Goal: Information Seeking & Learning: Locate item on page

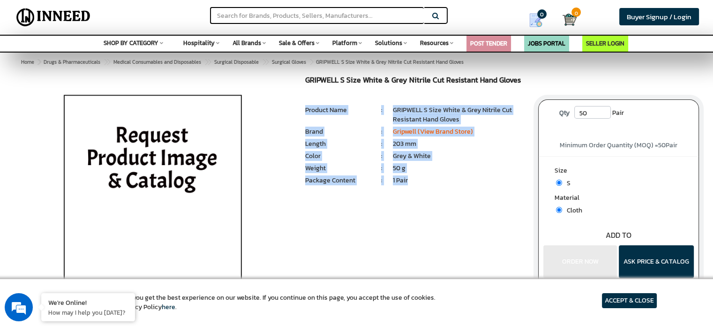
drag, startPoint x: 302, startPoint y: 108, endPoint x: 412, endPoint y: 183, distance: 132.9
click at [412, 183] on div "GRIPWELL S Size White & Grey Nitrile Cut Resistant Hand Gloves MRP: ₹ 0.00 Unit…" at bounding box center [414, 148] width 233 height 145
click at [457, 122] on li "GRIPWELL S Size White & Grey Nitrile Cut Resistant Hand Gloves" at bounding box center [458, 115] width 131 height 19
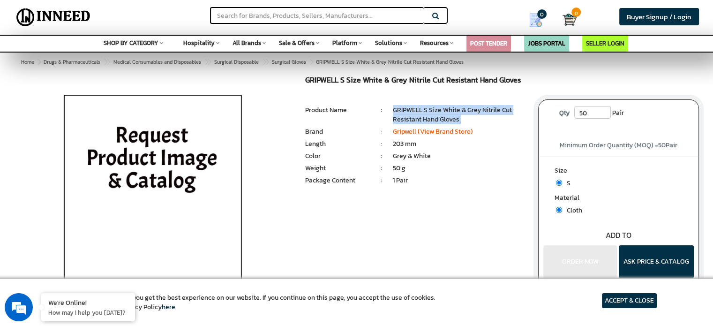
drag, startPoint x: 394, startPoint y: 110, endPoint x: 461, endPoint y: 125, distance: 69.1
click at [461, 125] on ul "1 Pair : Product Name : GRIPWELL S Size White & Grey Nitrile Cut Resistant Hand…" at bounding box center [414, 147] width 219 height 83
click at [478, 121] on li "GRIPWELL S Size White & Grey Nitrile Cut Resistant Hand Gloves" at bounding box center [458, 115] width 131 height 19
drag, startPoint x: 391, startPoint y: 111, endPoint x: 460, endPoint y: 120, distance: 69.4
click at [460, 106] on ul "Product Name : GRIPWELL S Size White & Grey Nitrile Cut Resistant Hand Gloves" at bounding box center [414, 106] width 219 height 0
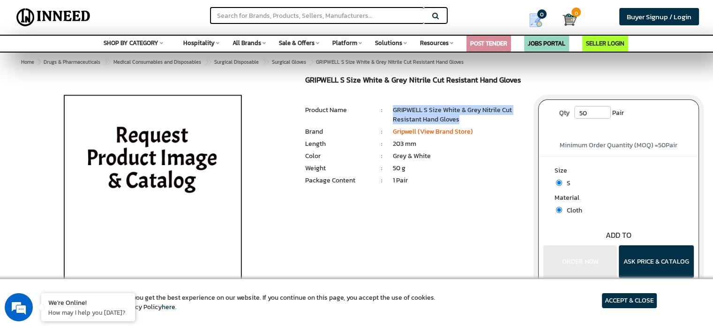
click at [403, 118] on li "GRIPWELL S Size White & Grey Nitrile Cut Resistant Hand Gloves" at bounding box center [458, 115] width 131 height 19
drag, startPoint x: 392, startPoint y: 110, endPoint x: 461, endPoint y: 118, distance: 69.8
click at [461, 106] on ul "Product Name : GRIPWELL S Size White & Grey Nitrile Cut Resistant Hand Gloves" at bounding box center [414, 106] width 219 height 0
click at [396, 110] on li "GRIPWELL S Size White & Grey Nitrile Cut Resistant Hand Gloves" at bounding box center [458, 115] width 131 height 19
drag, startPoint x: 394, startPoint y: 110, endPoint x: 457, endPoint y: 119, distance: 64.0
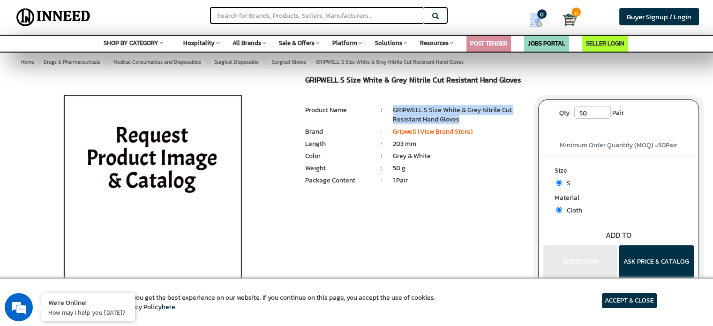
click at [457, 119] on li "GRIPWELL S Size White & Grey Nitrile Cut Resistant Hand Gloves" at bounding box center [458, 115] width 131 height 19
click at [472, 120] on li "GRIPWELL S Size White & Grey Nitrile Cut Resistant Hand Gloves" at bounding box center [458, 115] width 131 height 19
drag, startPoint x: 463, startPoint y: 121, endPoint x: 398, endPoint y: 110, distance: 66.6
click at [398, 110] on li "GRIPWELL S Size White & Grey Nitrile Cut Resistant Hand Gloves" at bounding box center [458, 115] width 131 height 19
